Goal: Transaction & Acquisition: Purchase product/service

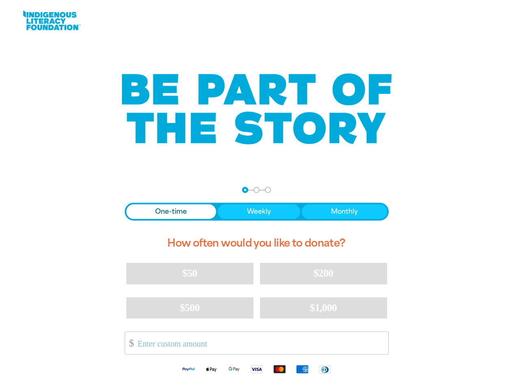
click at [256, 195] on div "arrow_back Back Step 1 Step 2 Step 3 One-time Weekly Monthly How often would yo…" at bounding box center [257, 284] width 284 height 214
click at [136, 190] on div "arrow_back Back Step 1 Step 2 Step 3" at bounding box center [257, 190] width 264 height 6
click at [245, 190] on div "Navigate to step 1 of 3 to enter your donation amount" at bounding box center [245, 190] width 2 height 2
click at [171, 212] on span "One-time" at bounding box center [171, 212] width 32 height 10
click at [258, 212] on span "Weekly" at bounding box center [259, 212] width 24 height 10
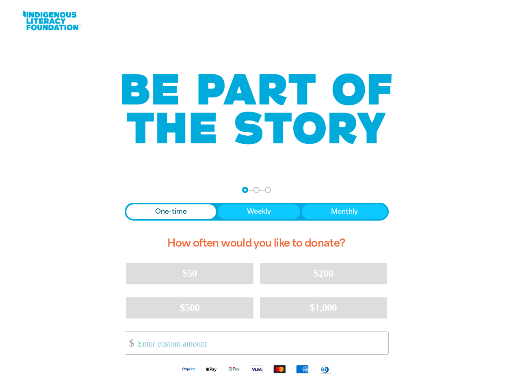
click at [344, 212] on span "Monthly" at bounding box center [344, 212] width 27 height 10
